Goal: Information Seeking & Learning: Find specific fact

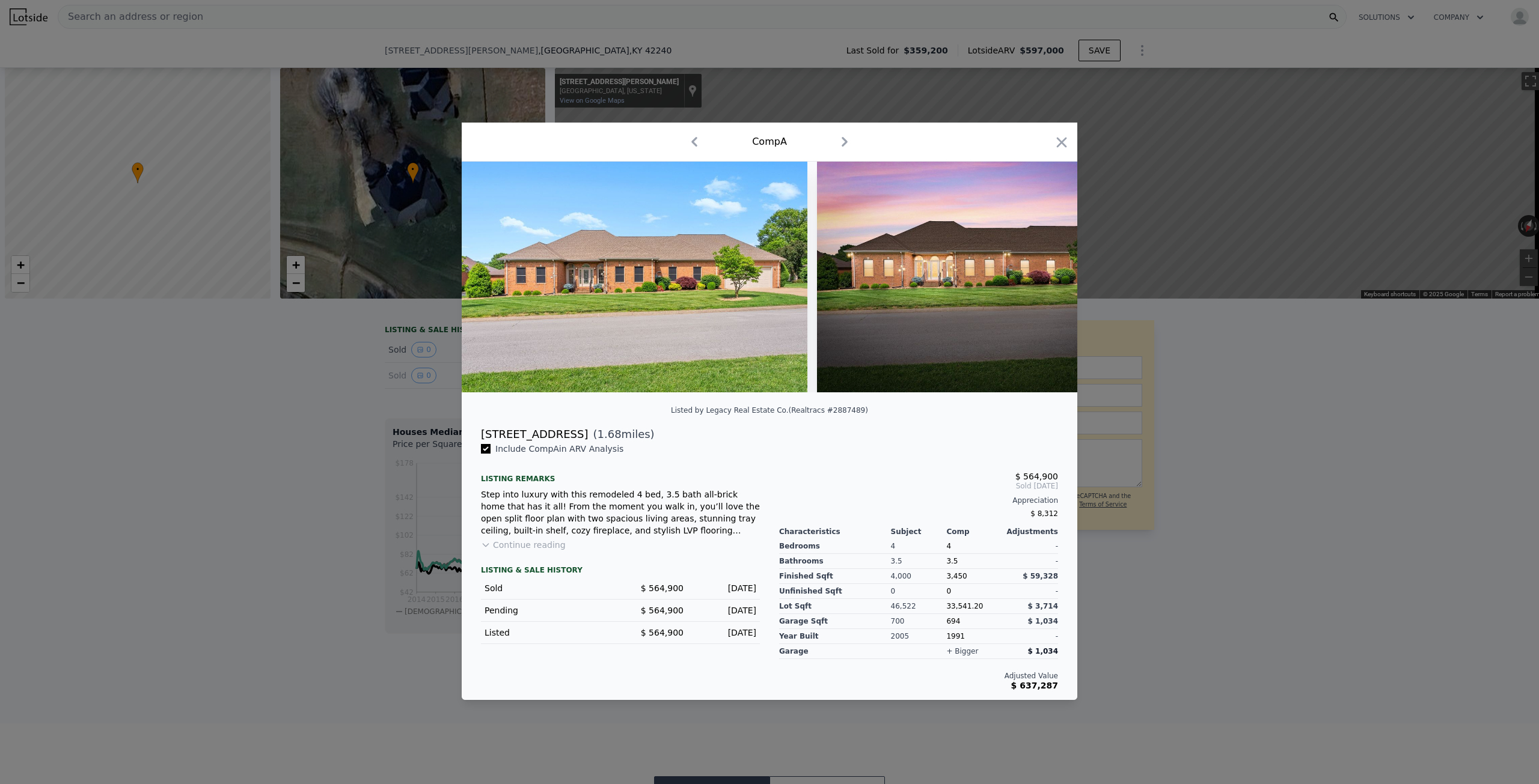
scroll to position [0, 1443]
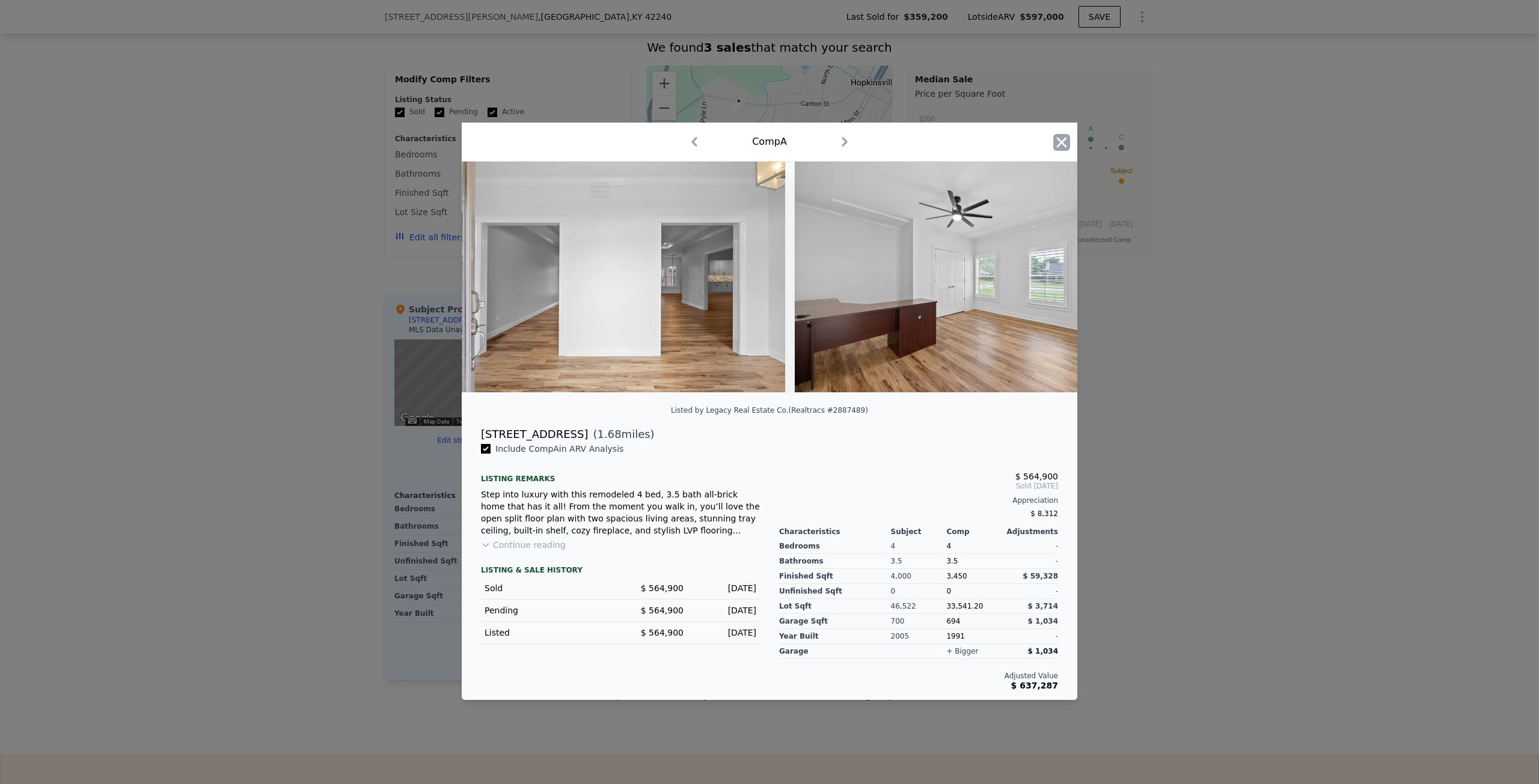
click at [1058, 138] on icon "button" at bounding box center [1061, 142] width 16 height 16
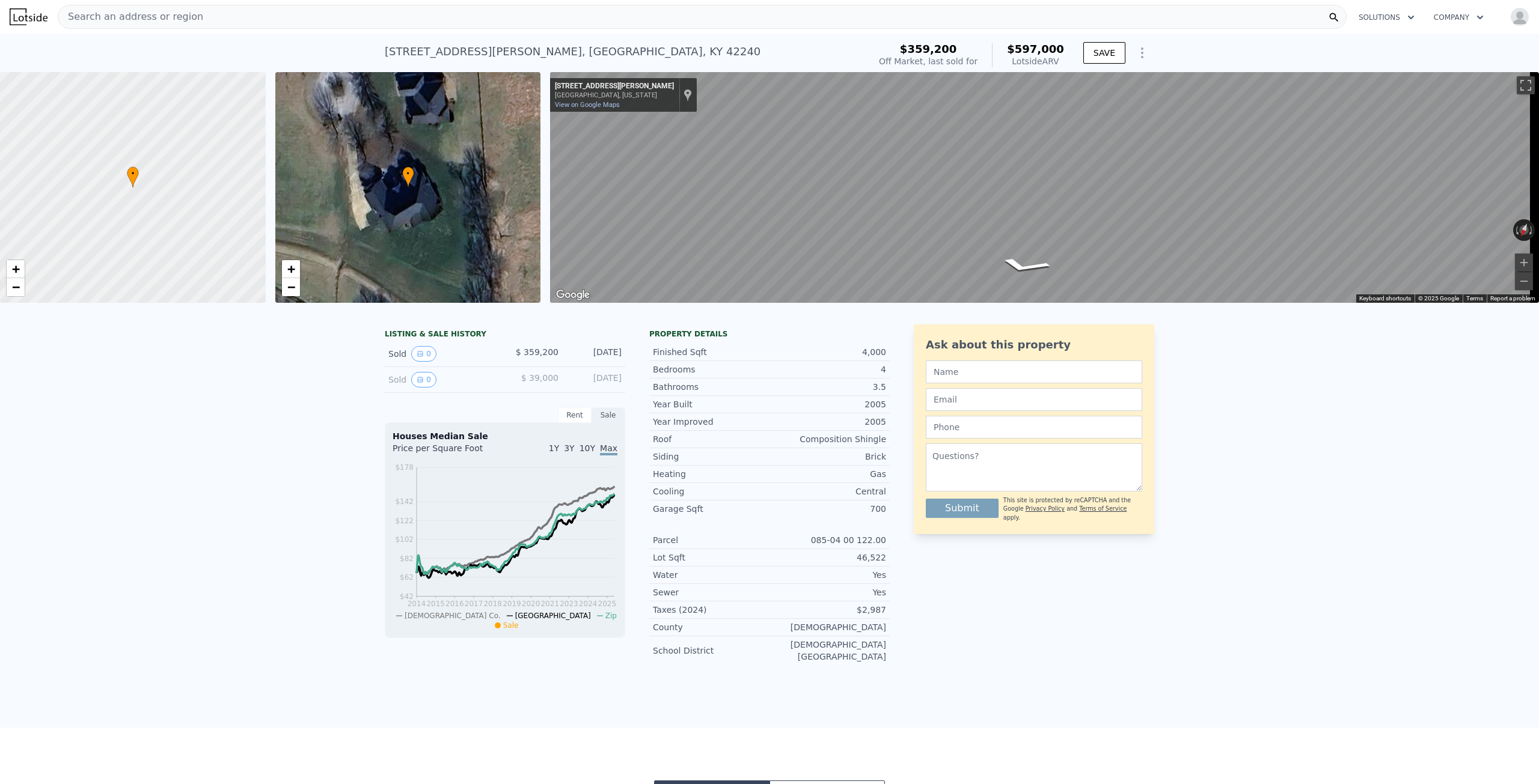
click at [139, 12] on span "Search an address or region" at bounding box center [131, 17] width 145 height 15
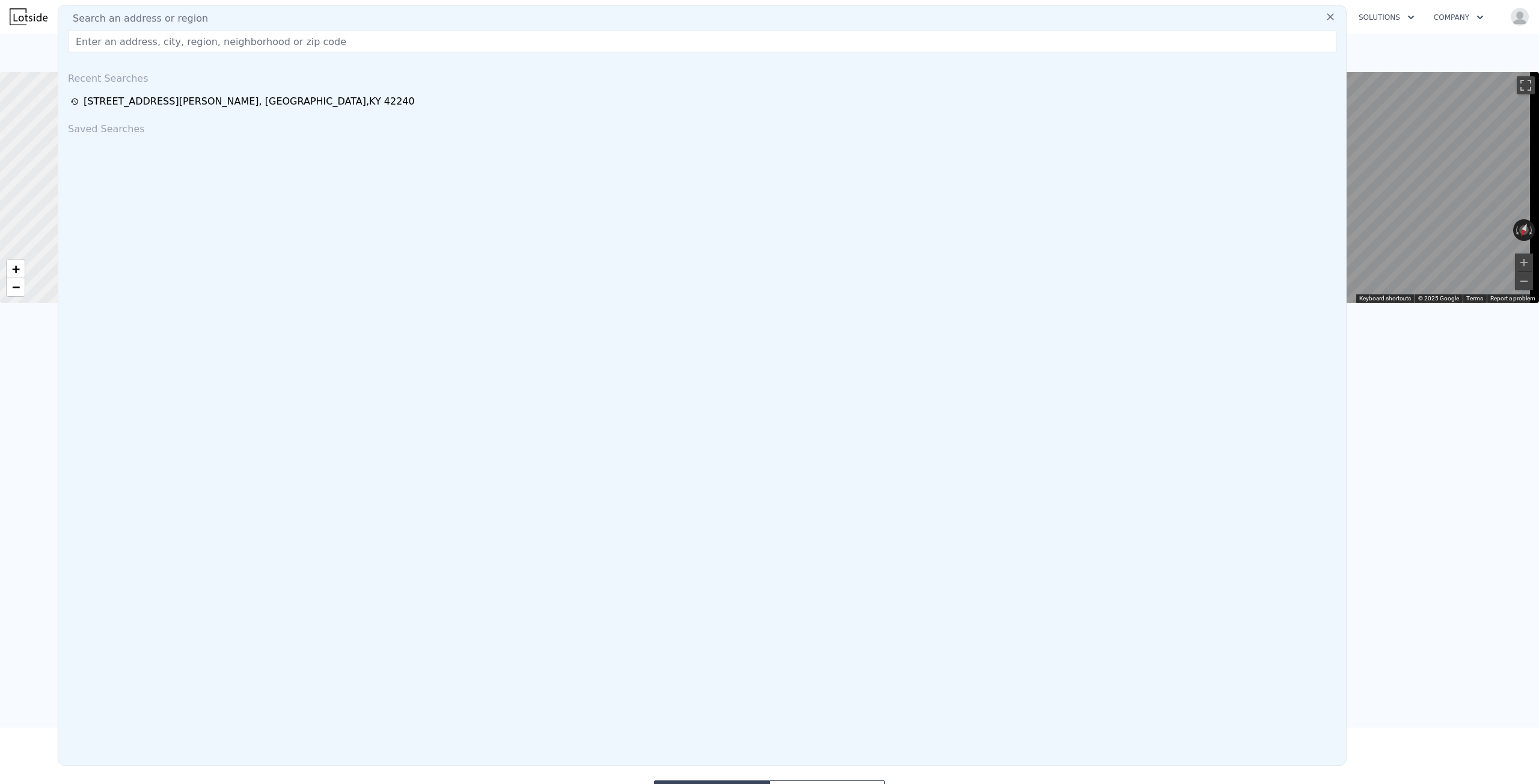
drag, startPoint x: 140, startPoint y: 15, endPoint x: 125, endPoint y: 35, distance: 25.0
paste input "[STREET_ADDRESS][PERSON_NAME]"
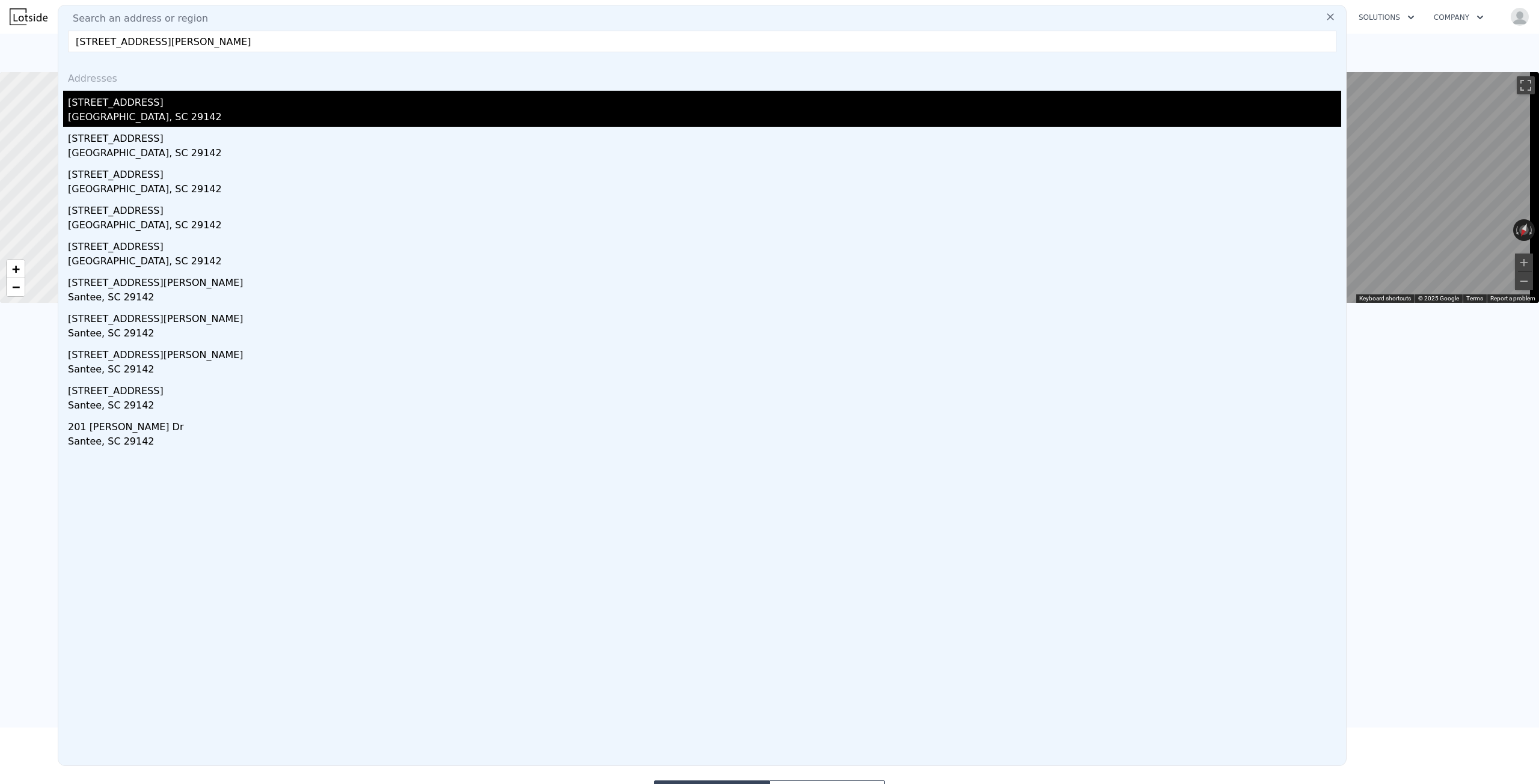
type input "[STREET_ADDRESS][PERSON_NAME]"
click at [227, 108] on div "[STREET_ADDRESS]" at bounding box center [704, 100] width 1273 height 19
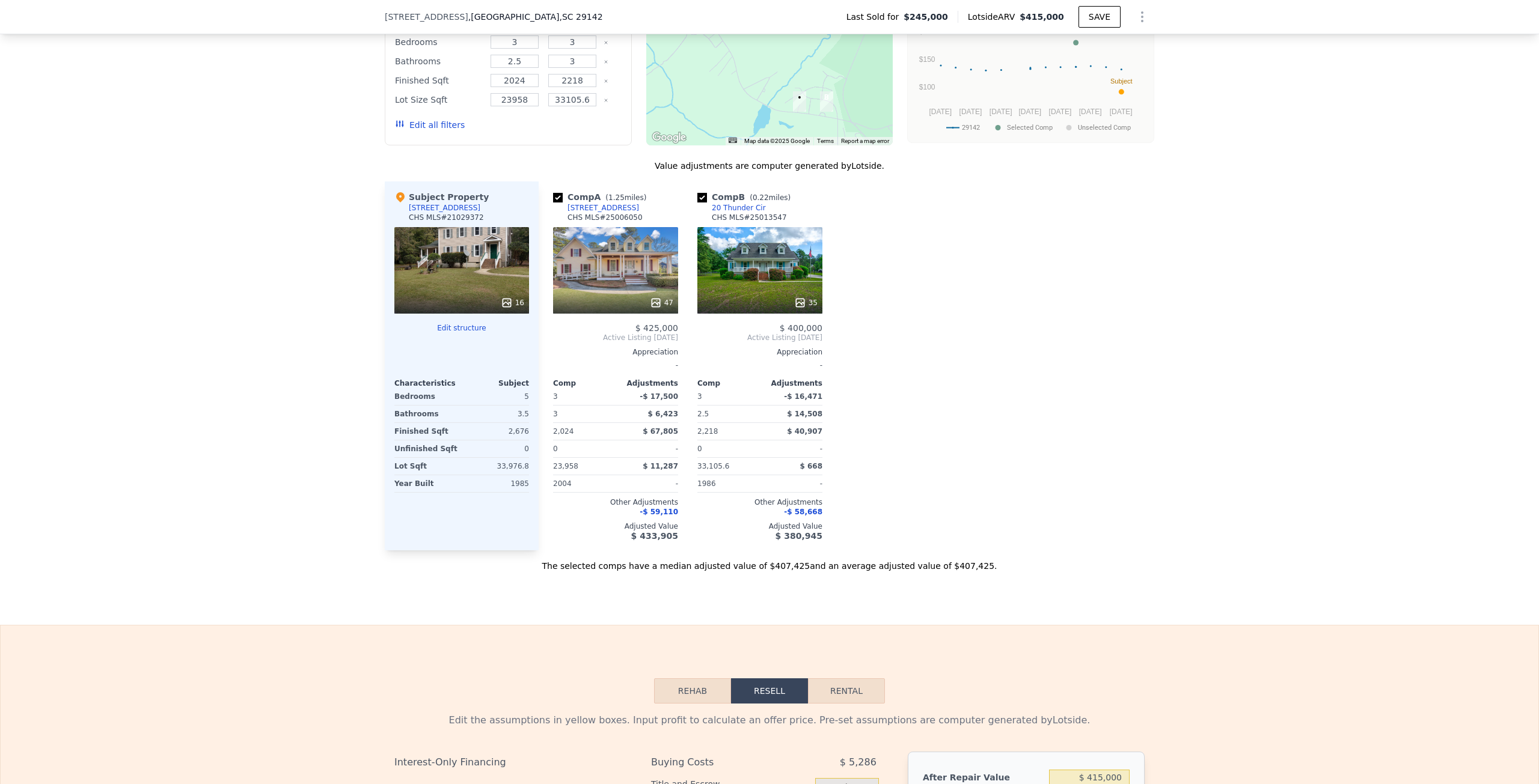
scroll to position [1137, 0]
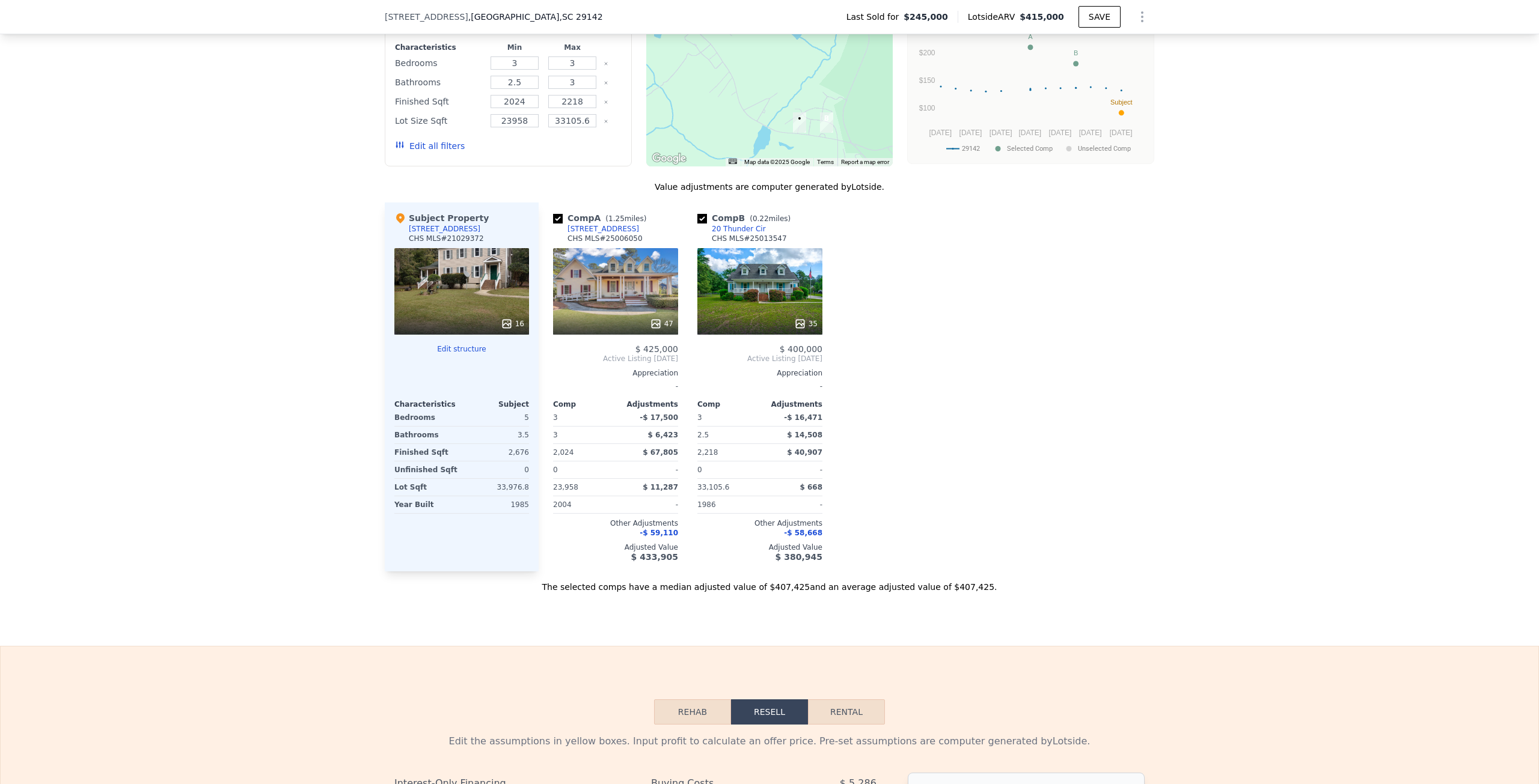
click at [290, 364] on div "We found 2 sales that match your search Listings provided by CHS MLS . Filters …" at bounding box center [770, 257] width 1539 height 672
click at [923, 432] on div "Comp A ( 1.25 miles) [GEOGRAPHIC_DATA] MLS # 25006050 47 $ 425,000 Active Listi…" at bounding box center [846, 387] width 615 height 369
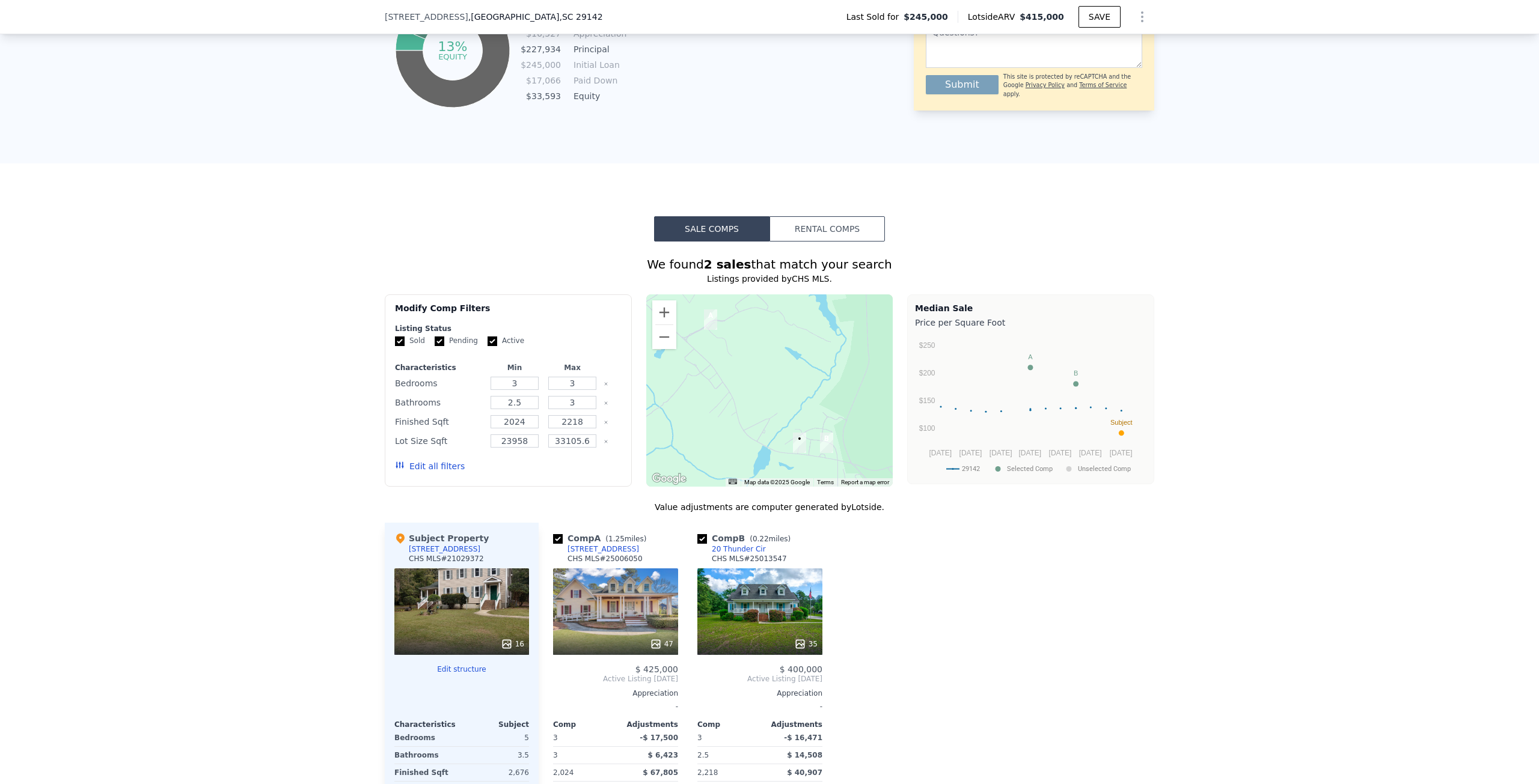
scroll to position [1017, 0]
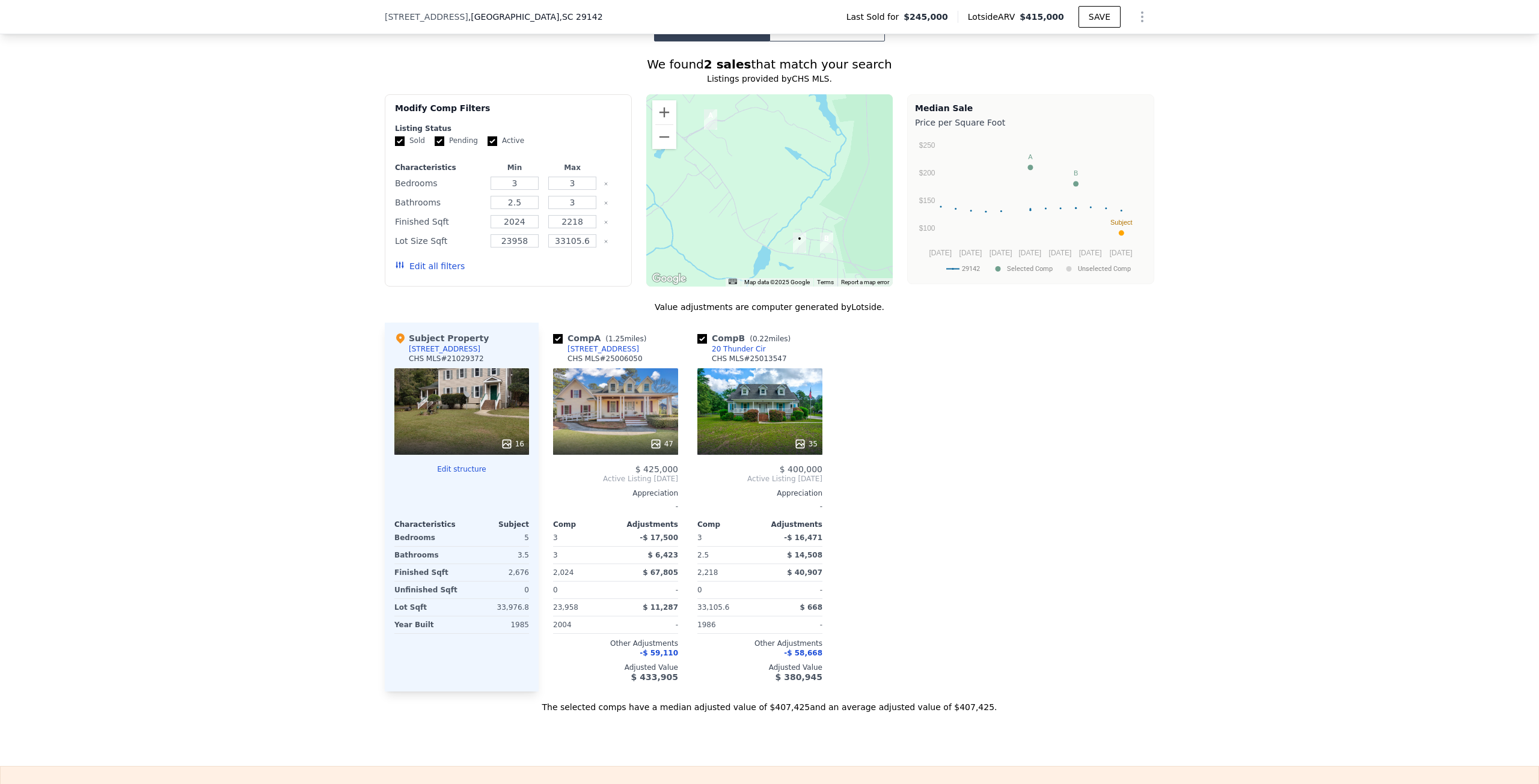
click at [901, 429] on div "Comp A ( 1.25 miles) [GEOGRAPHIC_DATA] MLS # 25006050 47 $ 425,000 Active Listi…" at bounding box center [846, 507] width 615 height 369
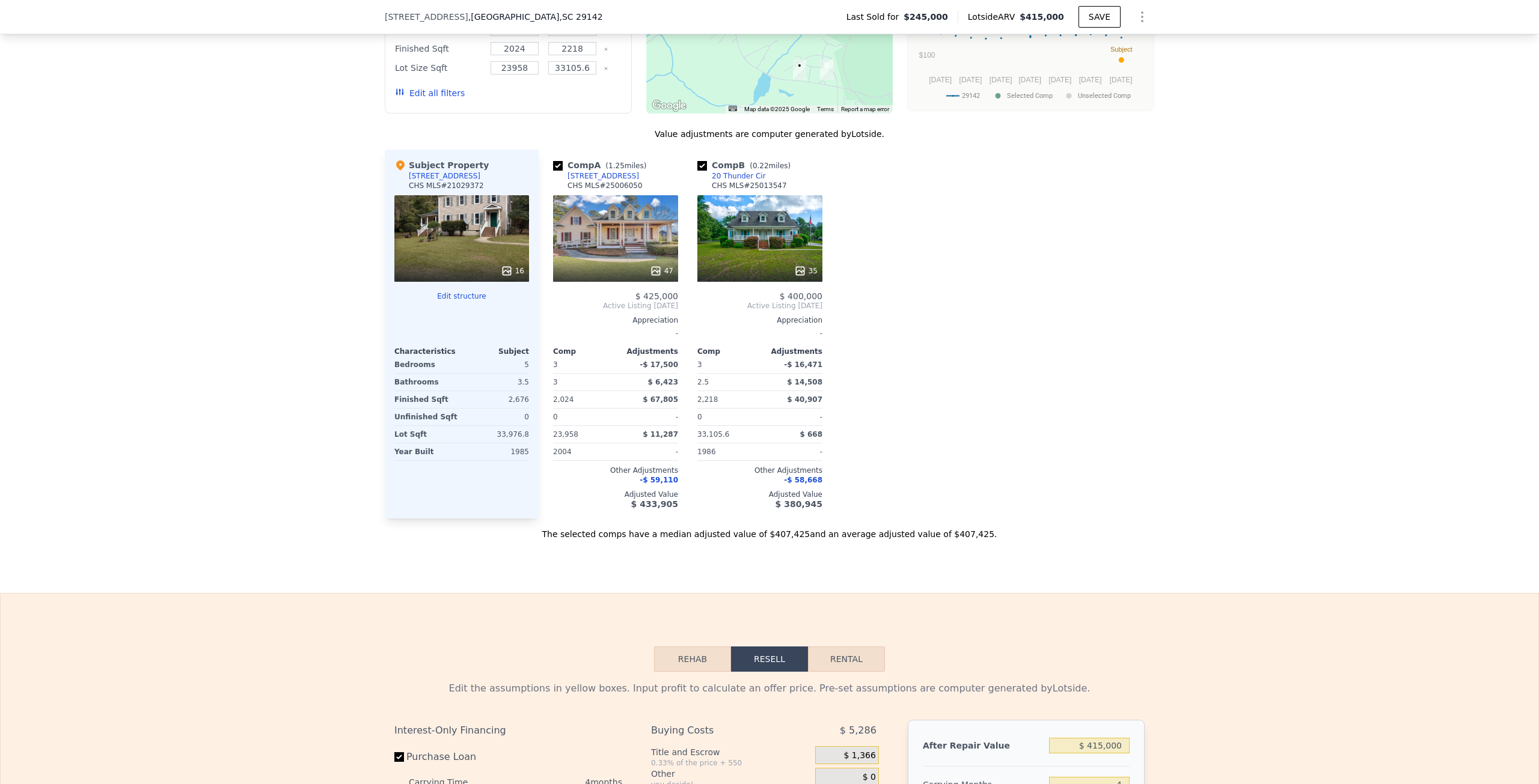
scroll to position [1197, 0]
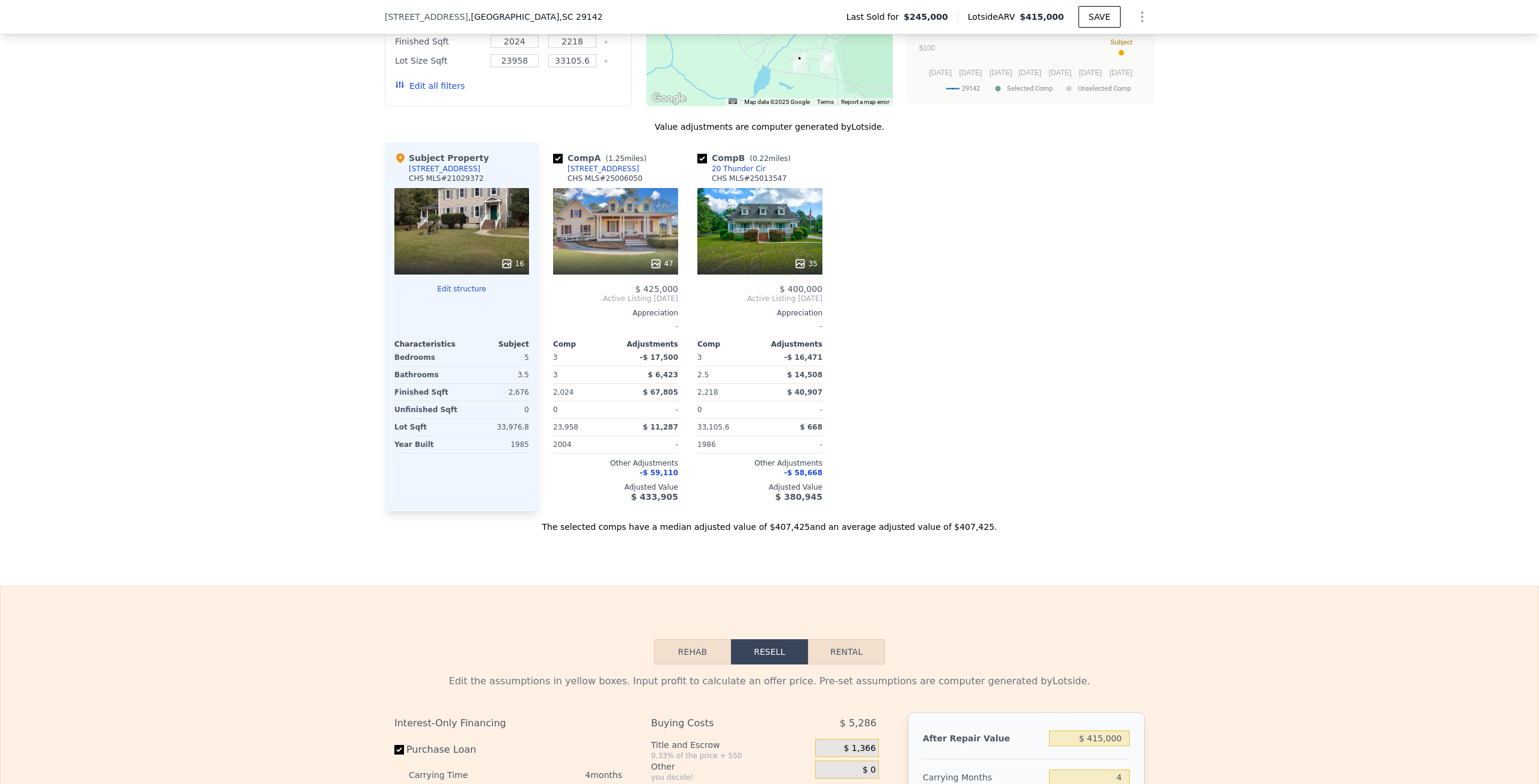
click at [945, 348] on div "Comp A ( 1.25 miles) [GEOGRAPHIC_DATA] MLS # 25006050 47 $ 425,000 Active Listi…" at bounding box center [846, 327] width 615 height 369
click at [1032, 309] on div "Comp A ( 1.25 miles) [GEOGRAPHIC_DATA] MLS # 25006050 47 $ 425,000 Active Listi…" at bounding box center [846, 327] width 615 height 369
